Goal: Find specific page/section: Find specific page/section

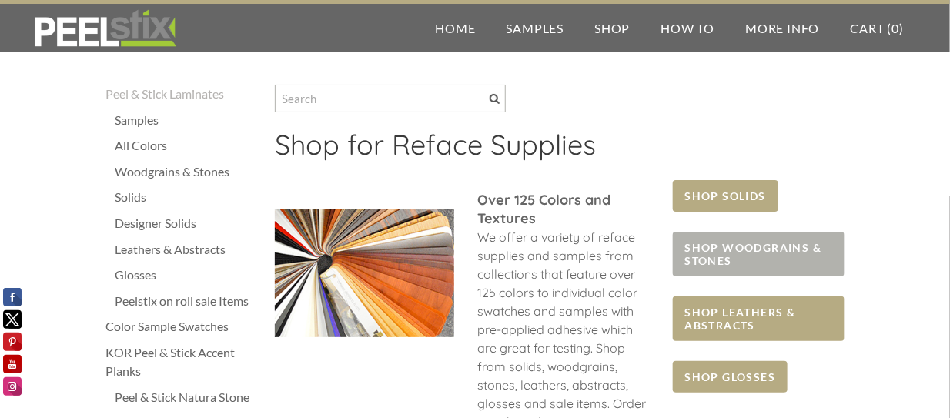
click at [777, 256] on span "SHOP WOODGRAINS & STONES" at bounding box center [759, 254] width 172 height 45
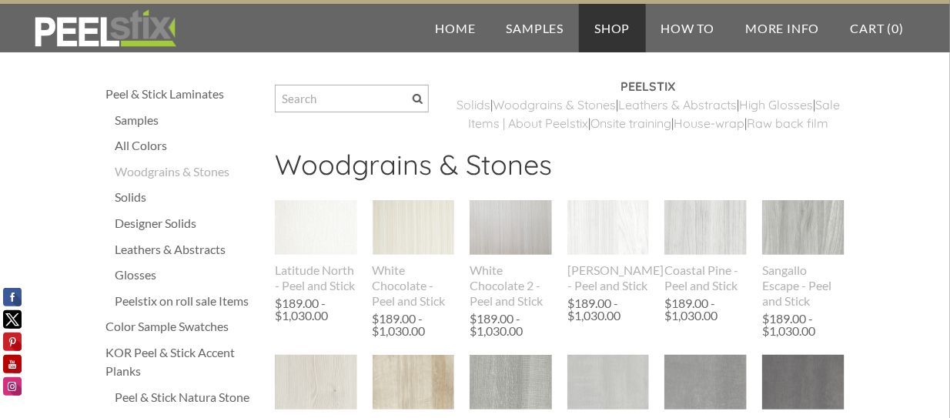
click at [149, 116] on div "Samples" at bounding box center [187, 120] width 145 height 18
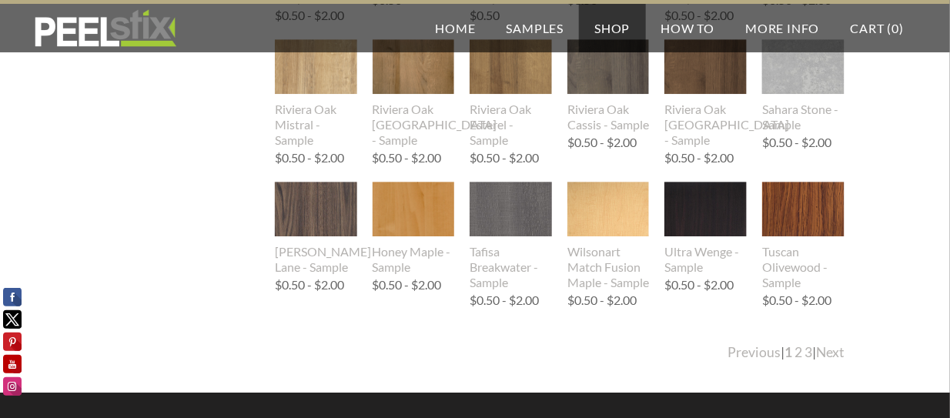
scroll to position [1613, 0]
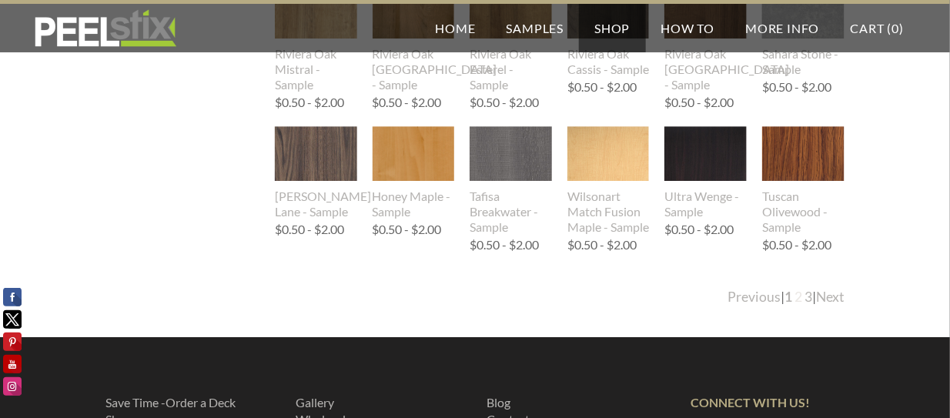
click at [795, 296] on link "2" at bounding box center [799, 297] width 8 height 16
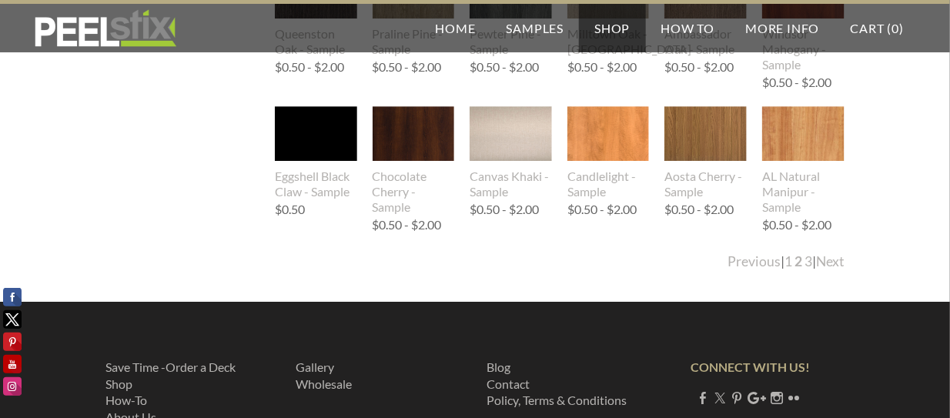
scroll to position [1638, 0]
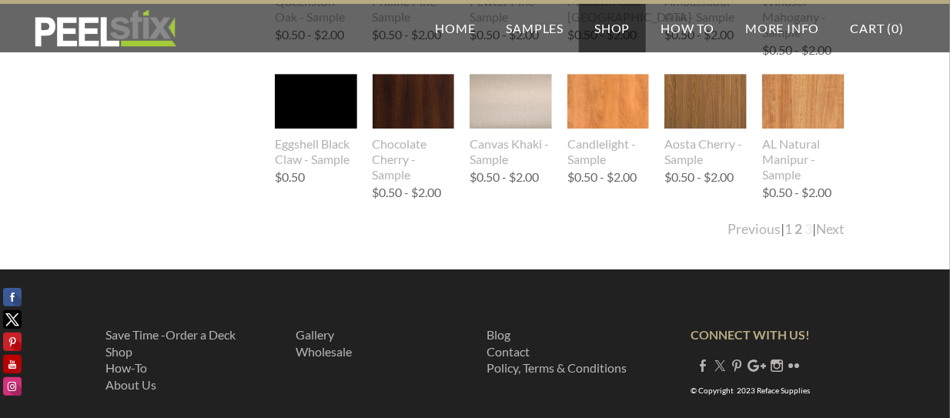
click at [805, 227] on link "3" at bounding box center [809, 229] width 8 height 16
